Goal: Information Seeking & Learning: Learn about a topic

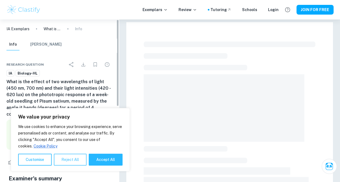
click at [77, 161] on button "Reject All" at bounding box center [70, 160] width 33 height 12
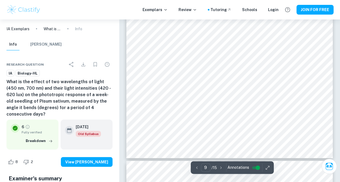
scroll to position [2612, 0]
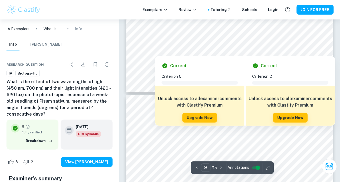
type input "10"
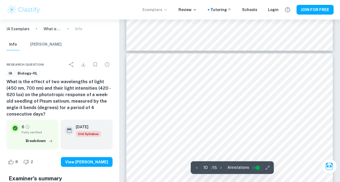
scroll to position [2720, 0]
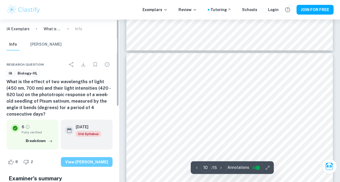
click at [95, 158] on button "View [PERSON_NAME]" at bounding box center [87, 162] width 52 height 10
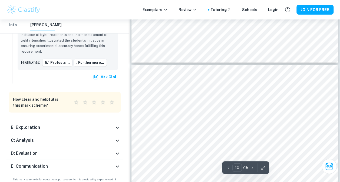
scroll to position [2607, 0]
click at [118, 164] on icon at bounding box center [117, 167] width 6 height 6
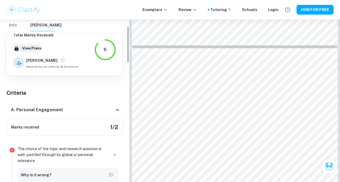
scroll to position [0, 0]
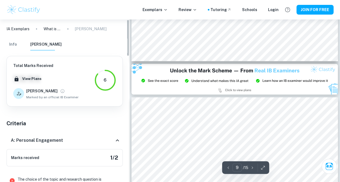
type input "8"
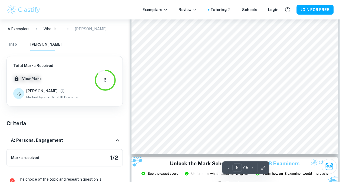
scroll to position [2220, 0]
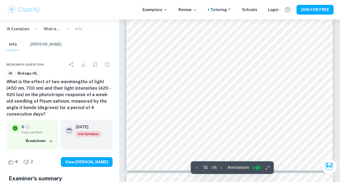
scroll to position [2905, 0]
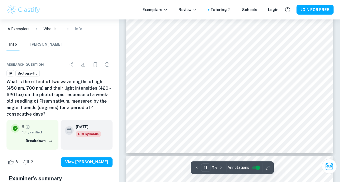
type input "12"
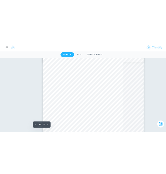
scroll to position [2784, 0]
